Goal: Navigation & Orientation: Find specific page/section

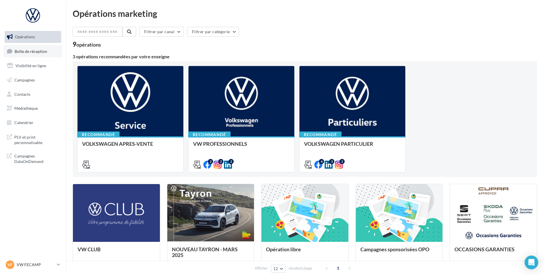
click at [28, 57] on link "Boîte de réception" at bounding box center [32, 51] width 59 height 12
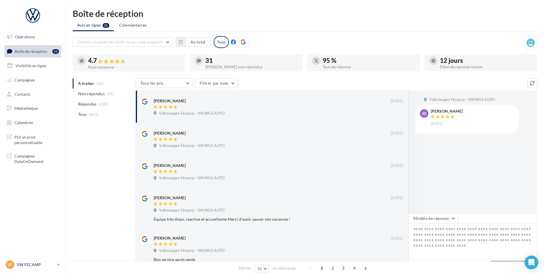
click at [40, 268] on div "VF VW FECAMP vw-stl-vau" at bounding box center [30, 265] width 49 height 9
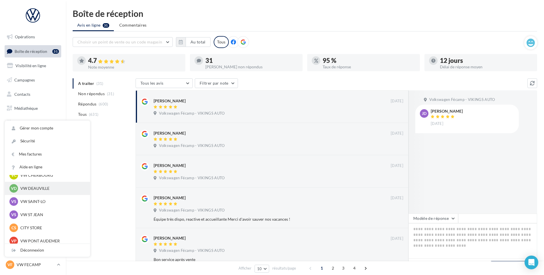
scroll to position [57, 0]
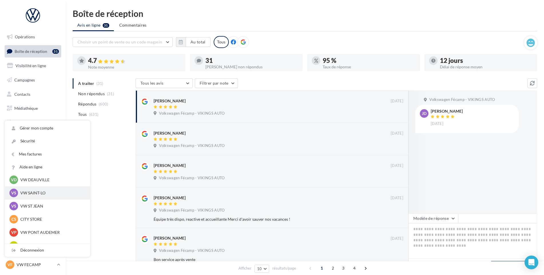
click at [44, 196] on p "VW SAINT-LO" at bounding box center [51, 193] width 63 height 6
